Goal: Complete application form

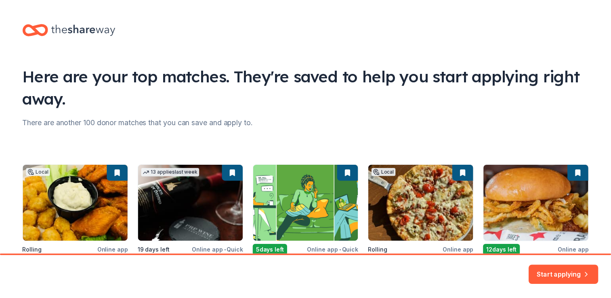
scroll to position [81, 0]
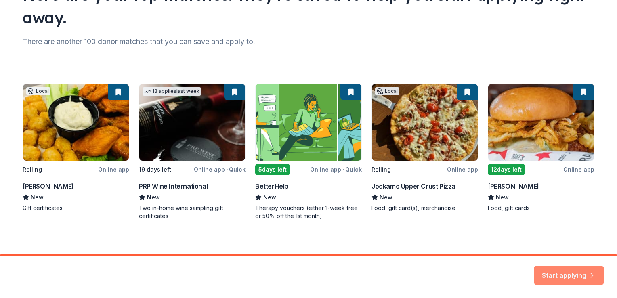
click at [560, 271] on button "Start applying" at bounding box center [569, 273] width 70 height 19
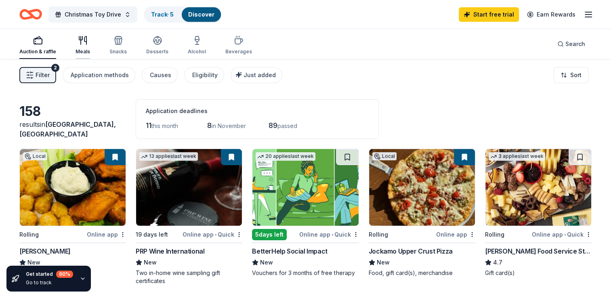
click at [84, 39] on icon "button" at bounding box center [83, 41] width 10 height 10
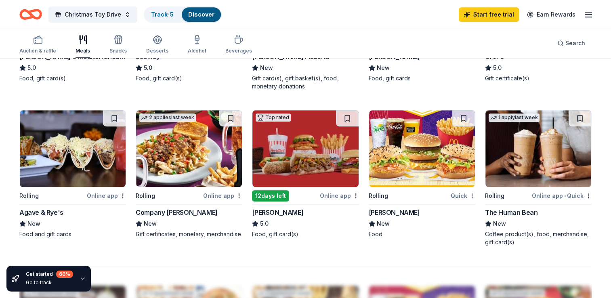
scroll to position [485, 0]
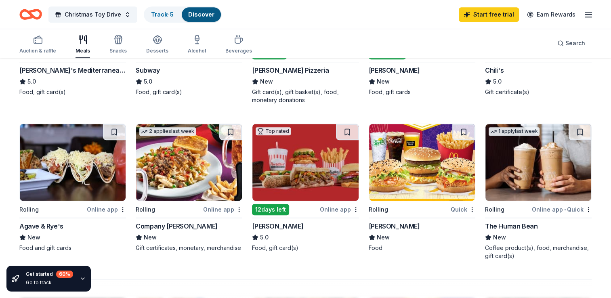
click at [393, 226] on div "[PERSON_NAME]" at bounding box center [394, 226] width 51 height 10
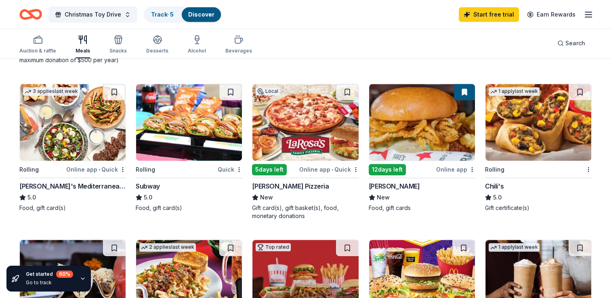
scroll to position [363, 0]
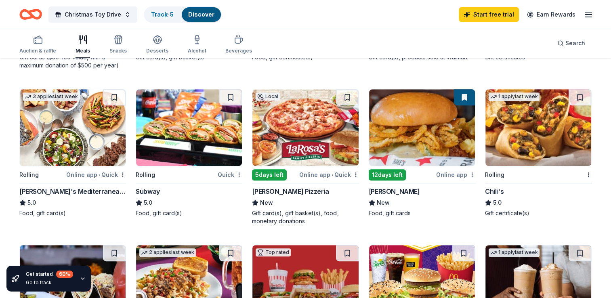
click at [287, 192] on div "[PERSON_NAME] Pizzeria" at bounding box center [290, 192] width 77 height 10
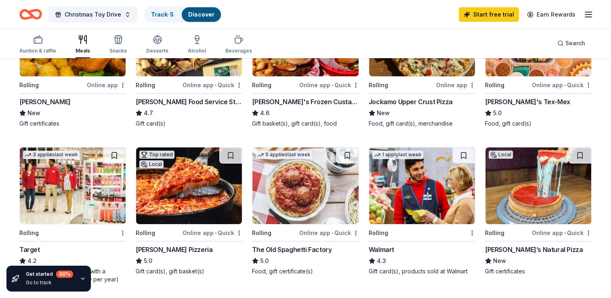
scroll to position [162, 0]
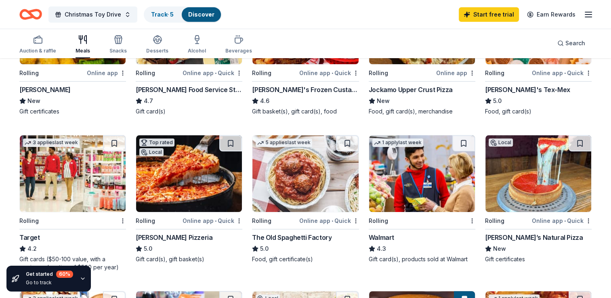
click at [30, 234] on div "Target" at bounding box center [29, 238] width 21 height 10
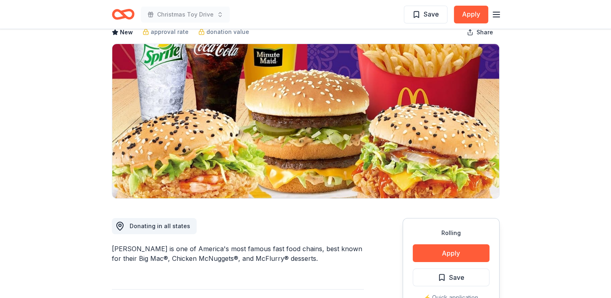
scroll to position [162, 0]
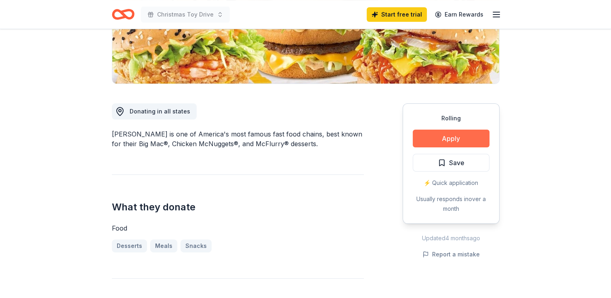
click at [437, 139] on button "Apply" at bounding box center [451, 139] width 77 height 18
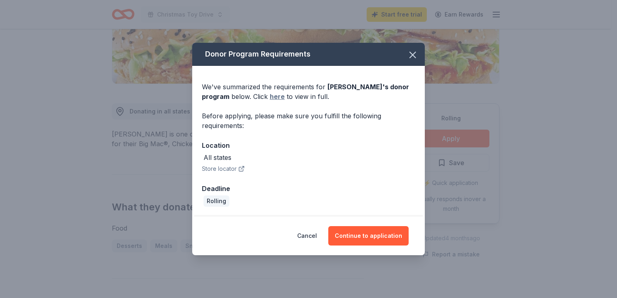
click at [277, 95] on link "here" at bounding box center [277, 97] width 15 height 10
click at [410, 54] on icon "button" at bounding box center [412, 54] width 11 height 11
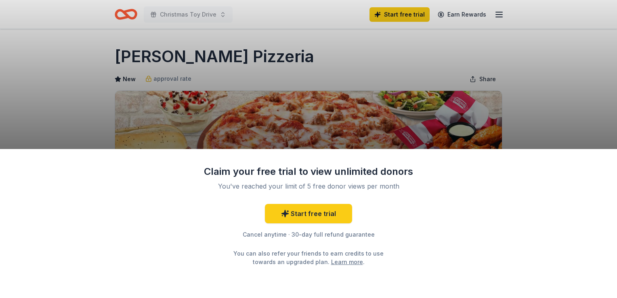
click at [546, 109] on div "Claim your free trial to view unlimited donors You've reached your limit of 5 f…" at bounding box center [308, 149] width 617 height 298
